Goal: Transaction & Acquisition: Register for event/course

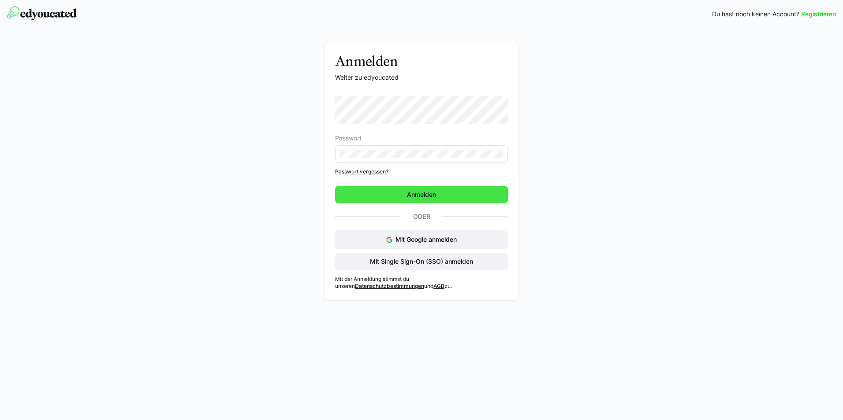
click at [427, 199] on span "Anmelden" at bounding box center [421, 195] width 173 height 18
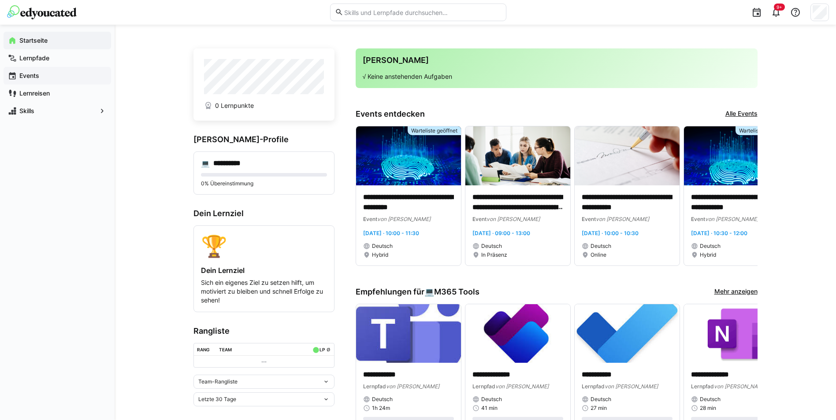
click at [0, 0] on app-navigation-label "Events" at bounding box center [0, 0] width 0 height 0
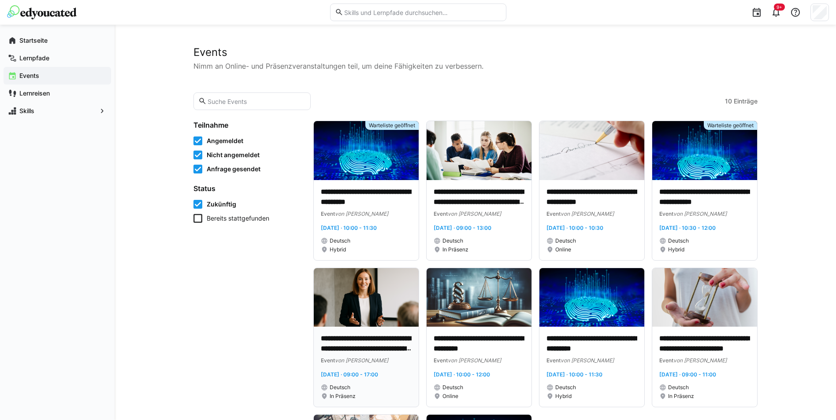
click at [377, 319] on img at bounding box center [366, 297] width 105 height 59
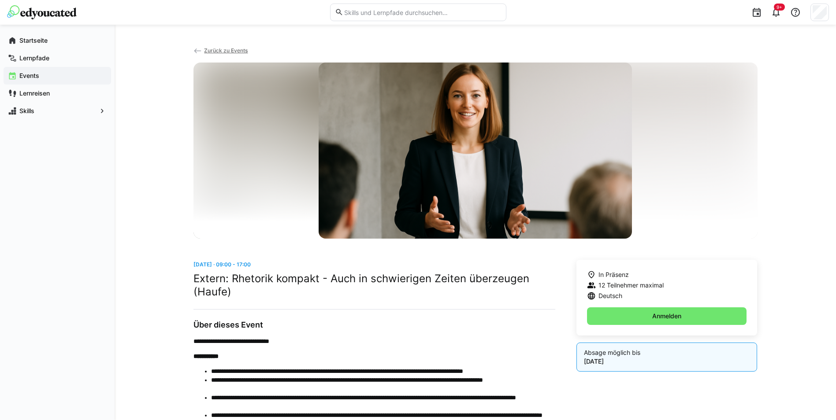
drag, startPoint x: 205, startPoint y: 266, endPoint x: 262, endPoint y: 265, distance: 56.4
click at [262, 265] on app-date-range-label "[DATE] · 09:00 - 17:00" at bounding box center [374, 264] width 362 height 9
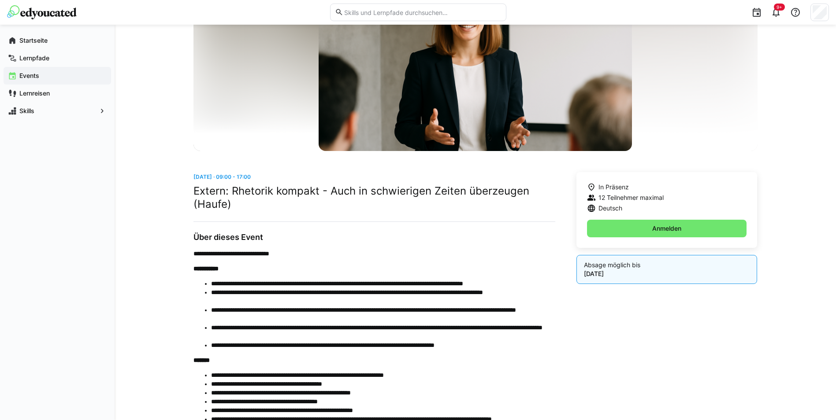
scroll to position [88, 0]
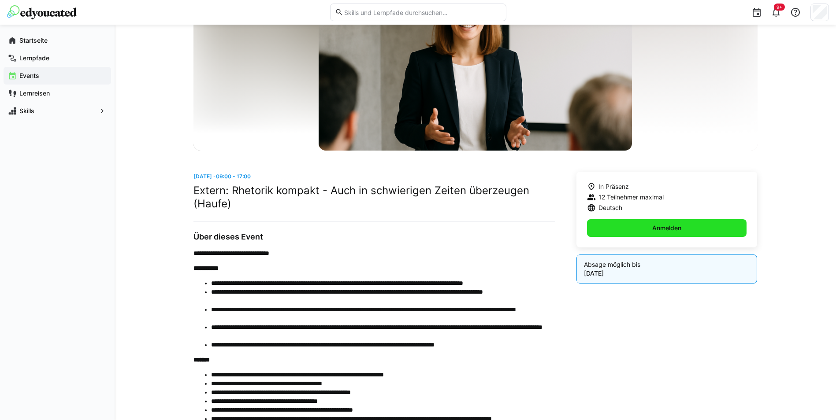
click at [666, 229] on span "Anmelden" at bounding box center [667, 228] width 32 height 9
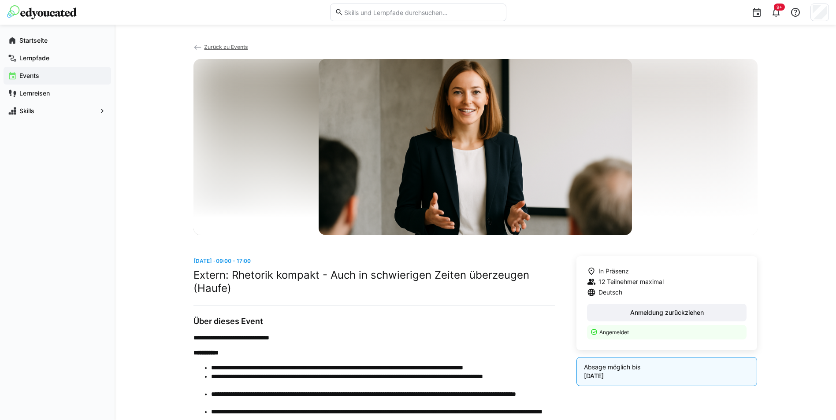
scroll to position [0, 0]
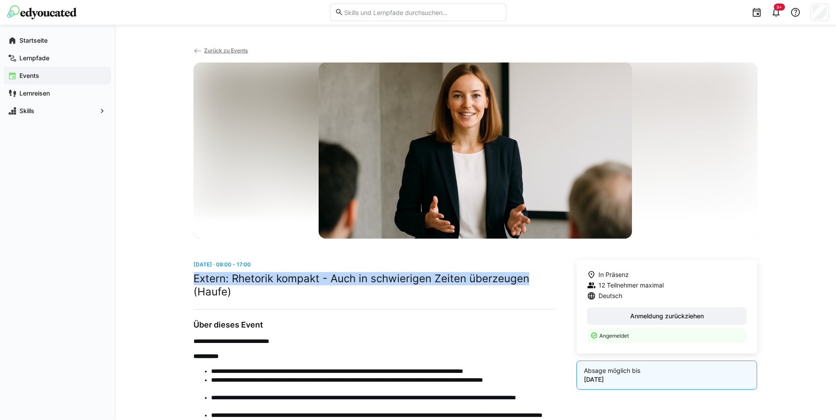
drag, startPoint x: 194, startPoint y: 279, endPoint x: 532, endPoint y: 278, distance: 337.6
click at [532, 278] on h2 "Extern: Rhetorik kompakt - Auch in schwierigen Zeiten überzeugen (Haufe)" at bounding box center [374, 285] width 362 height 26
copy h2 "Extern: Rhetorik kompakt - Auch in schwierigen Zeiten überzeugen"
